Goal: Navigation & Orientation: Find specific page/section

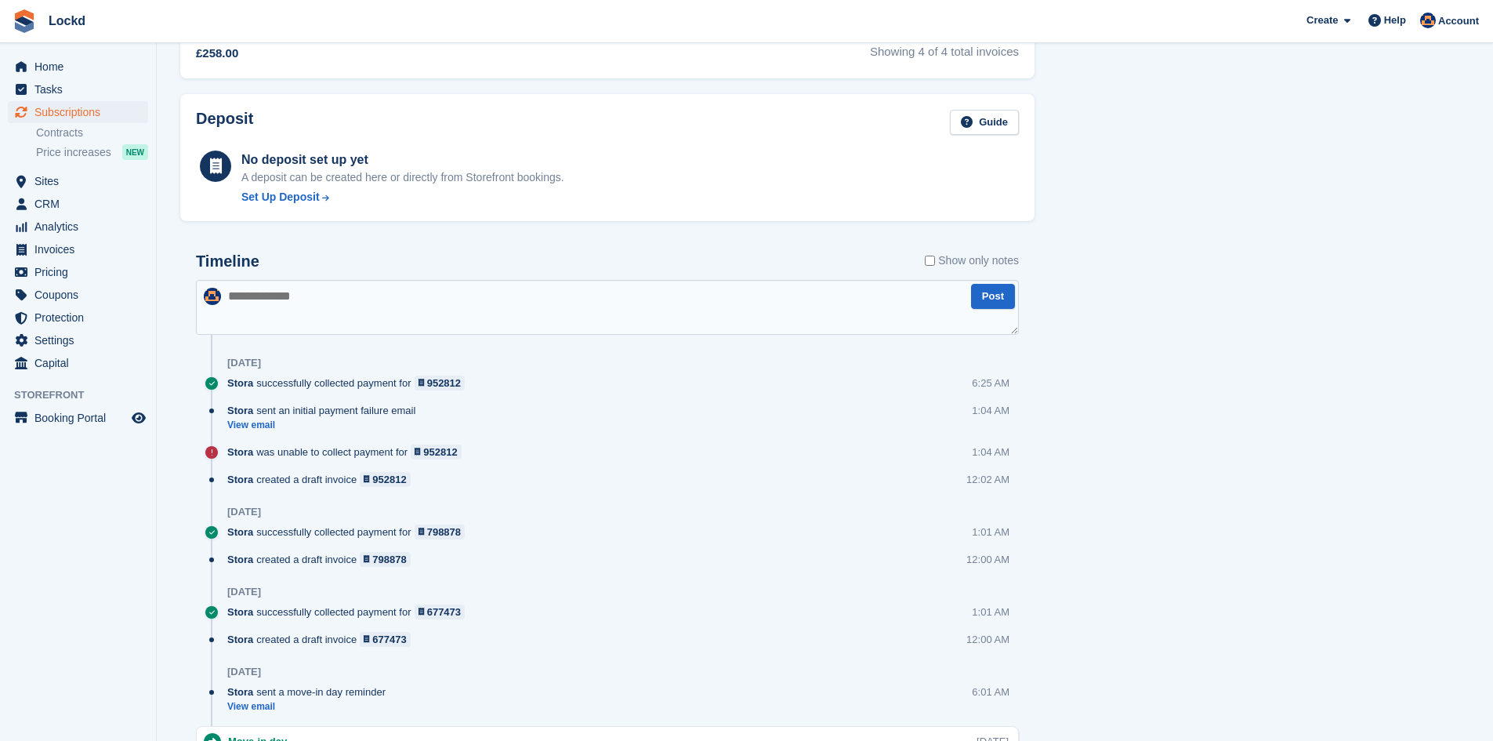
scroll to position [784, 0]
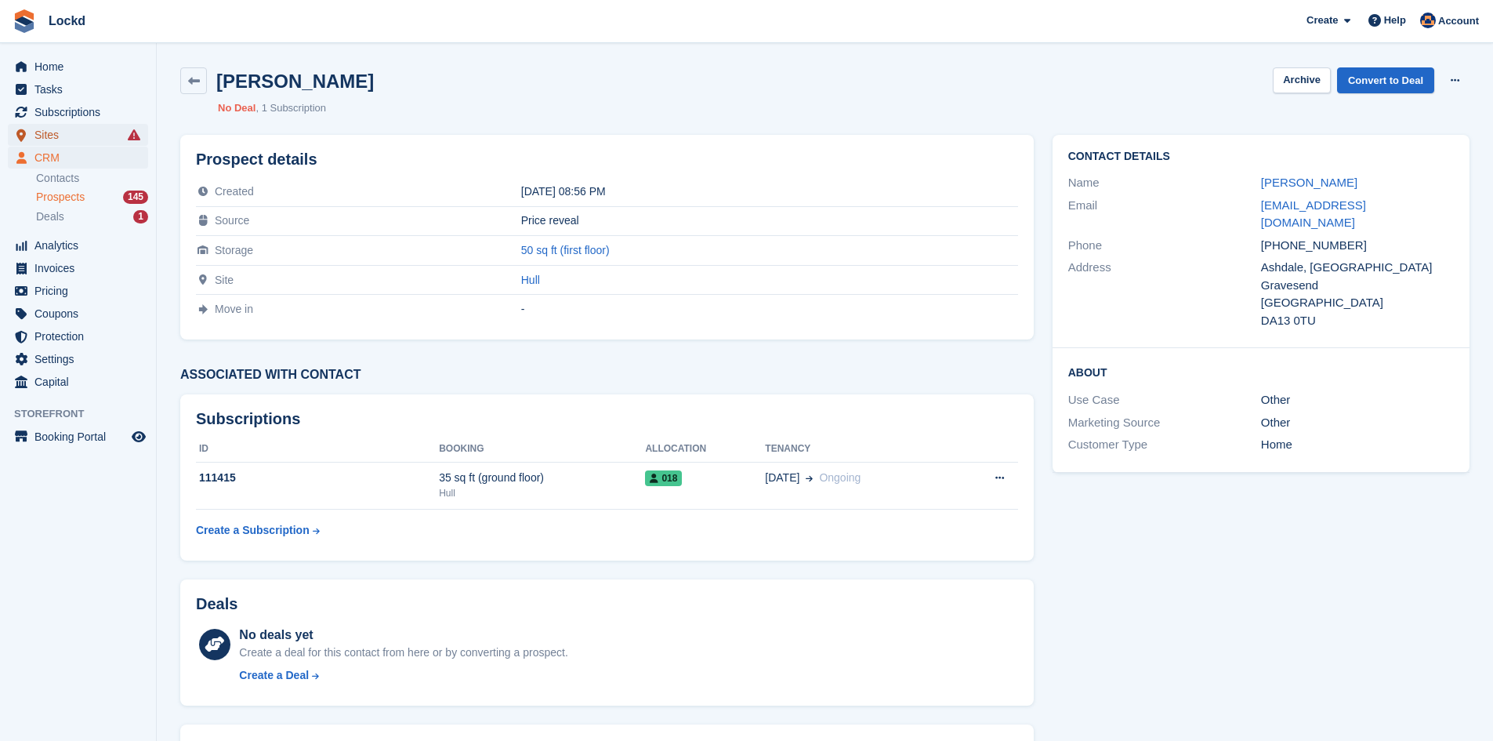
click at [93, 131] on span "Sites" at bounding box center [81, 135] width 94 height 22
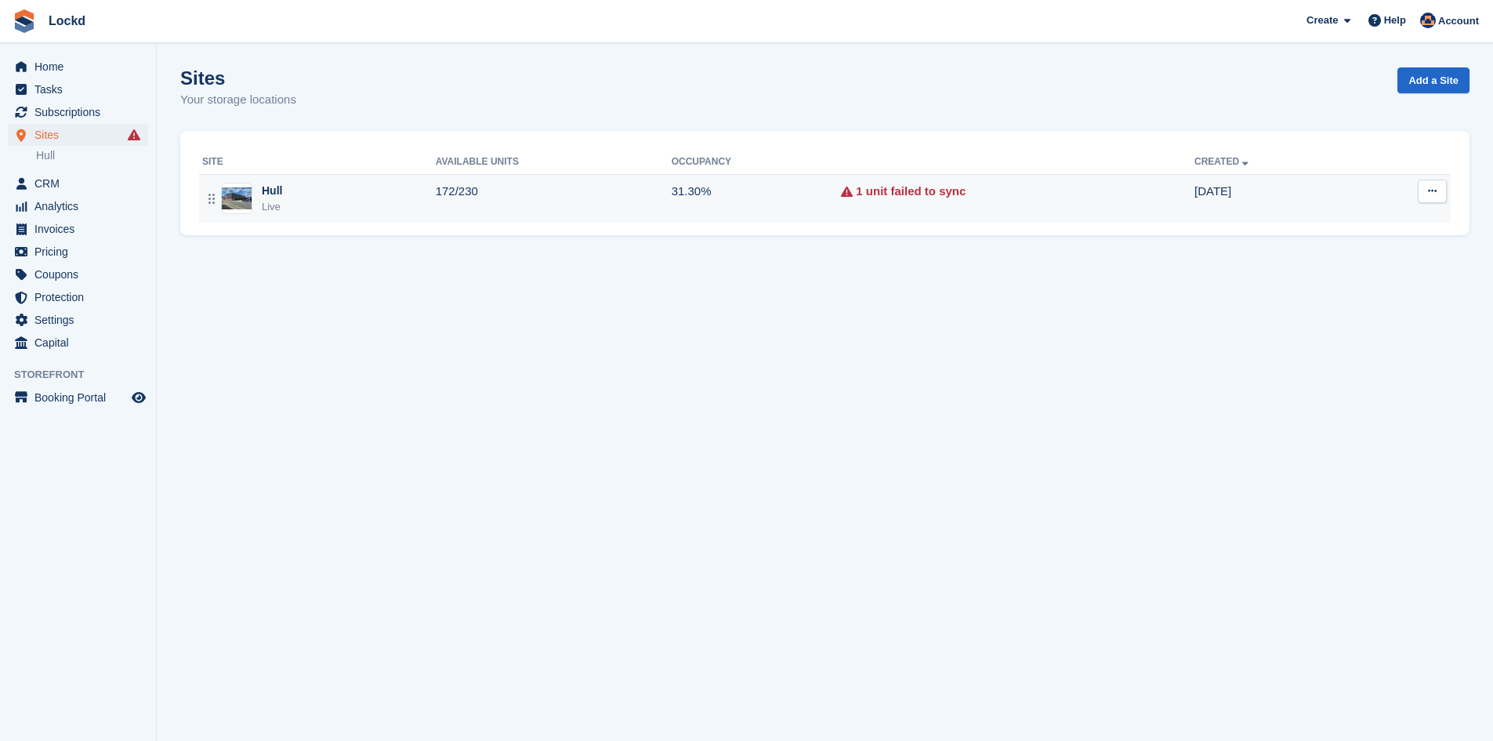
click at [568, 190] on td "172/230" at bounding box center [554, 198] width 236 height 49
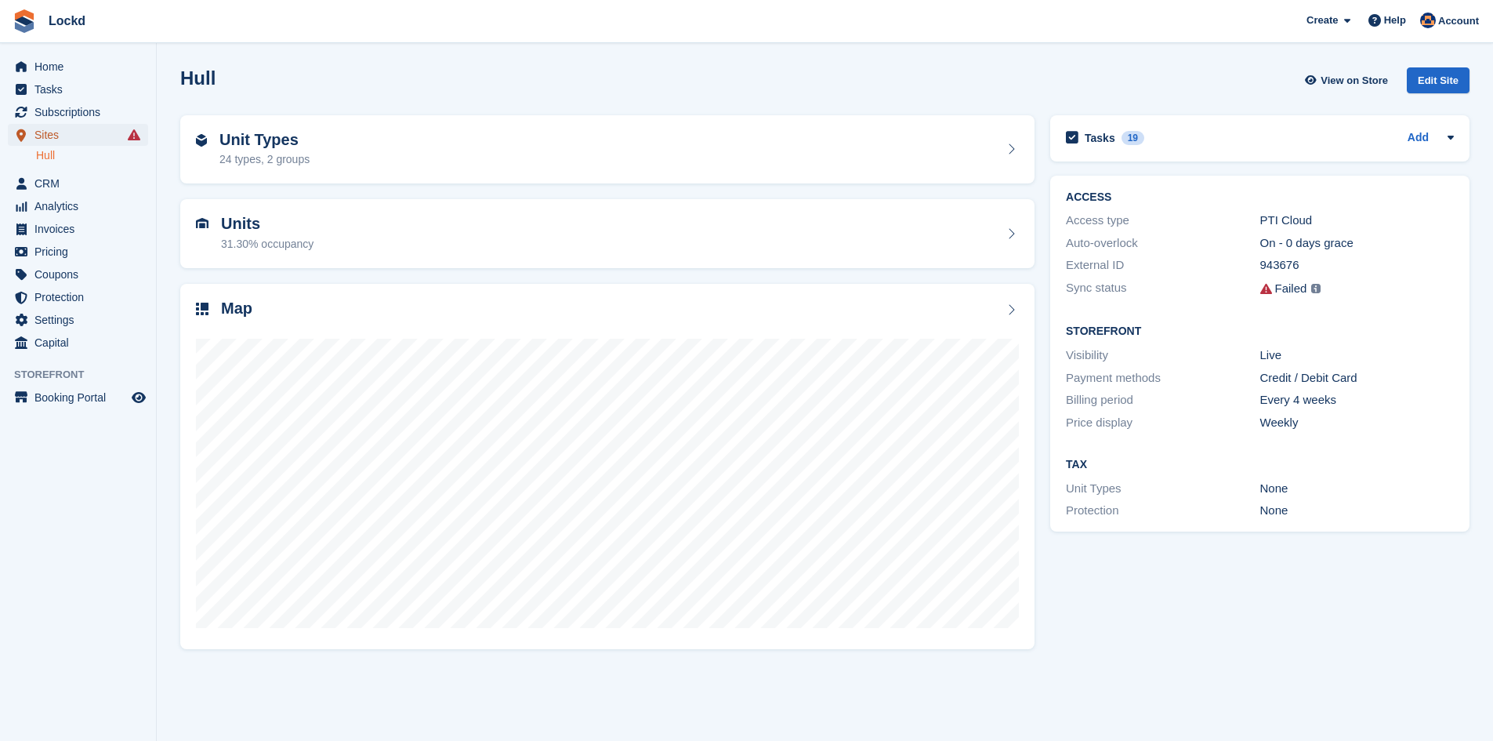
click at [66, 129] on span "Sites" at bounding box center [81, 135] width 94 height 22
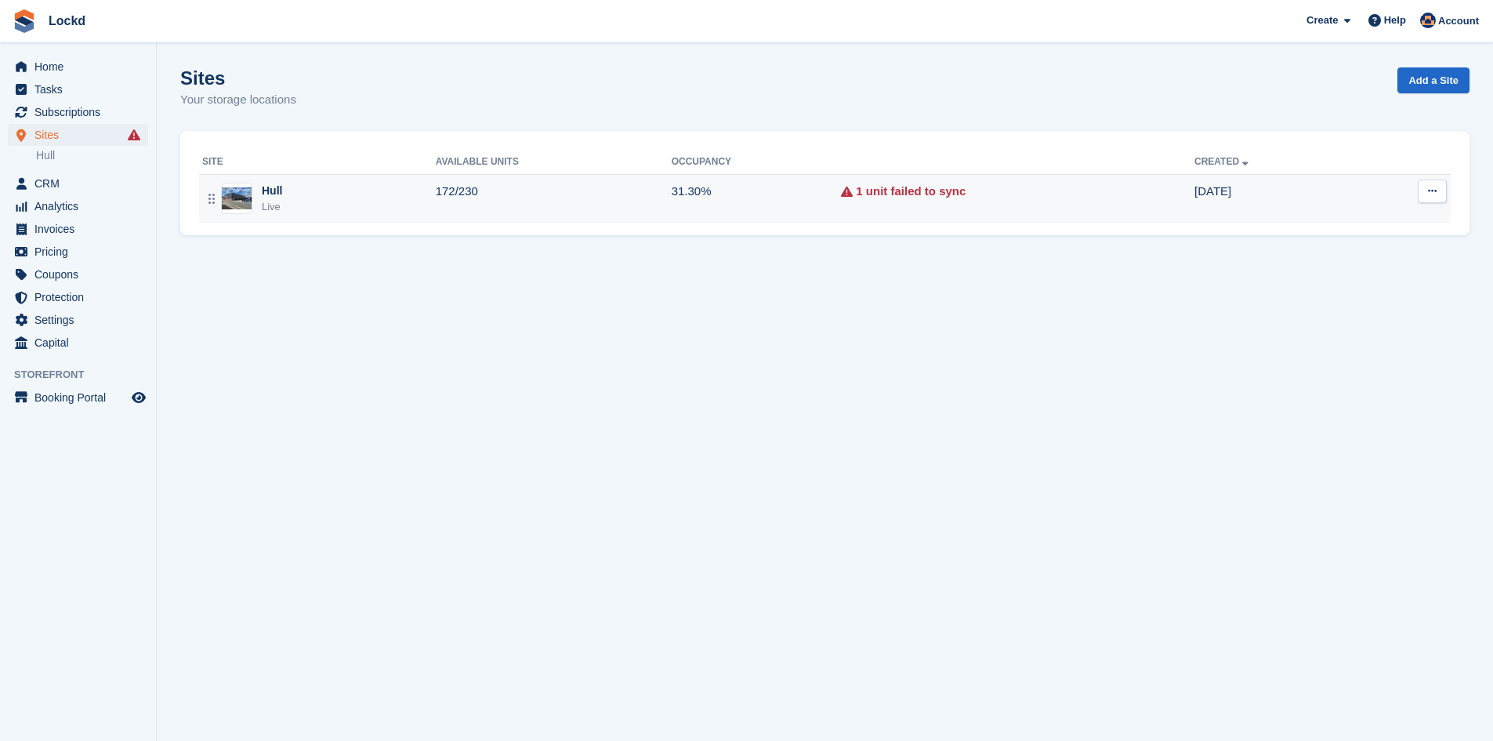
click at [1437, 187] on button at bounding box center [1432, 192] width 29 height 24
click at [1369, 259] on p "View on Store" at bounding box center [1372, 255] width 136 height 20
click at [884, 195] on link "1 unit failed to sync" at bounding box center [911, 192] width 110 height 18
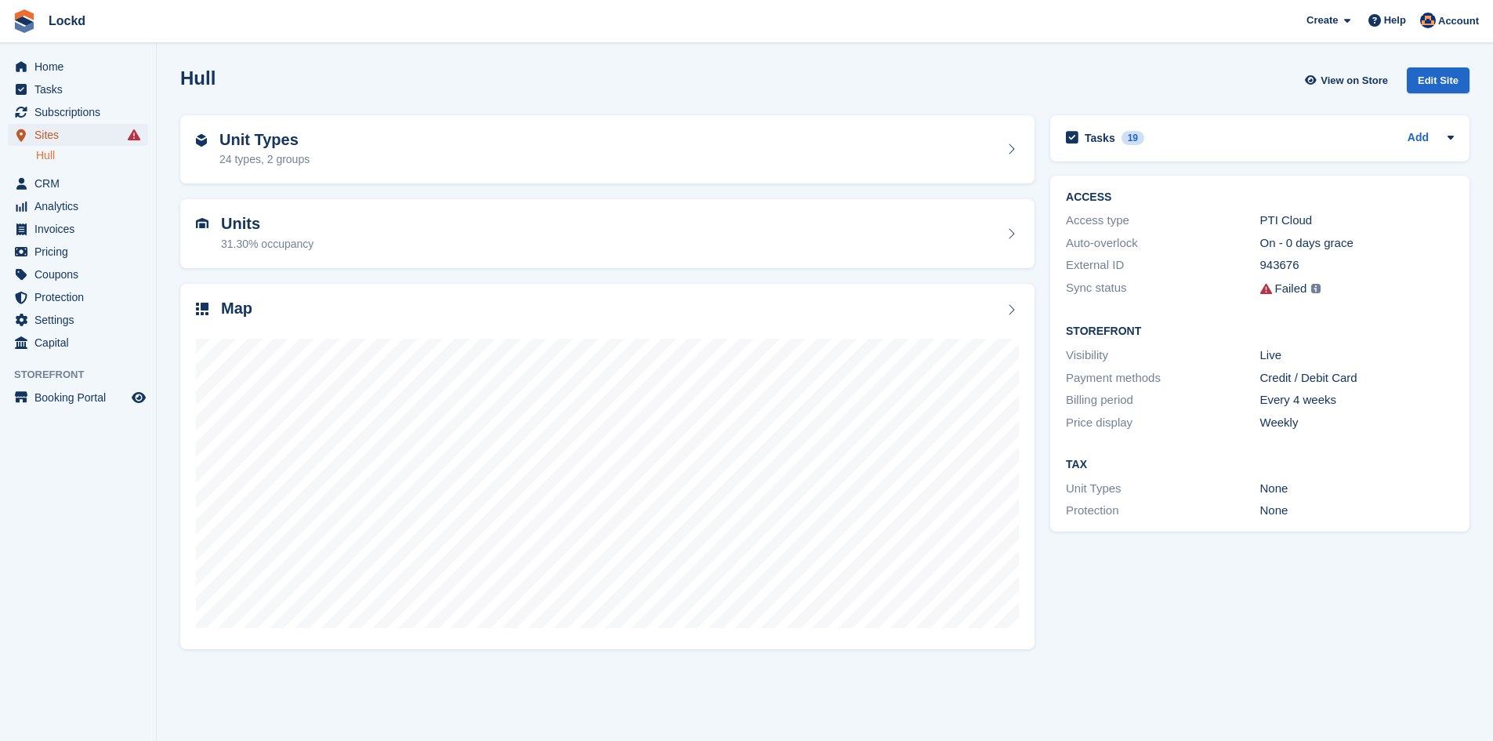
click at [80, 133] on span "Sites" at bounding box center [81, 135] width 94 height 22
